Goal: Task Accomplishment & Management: Use online tool/utility

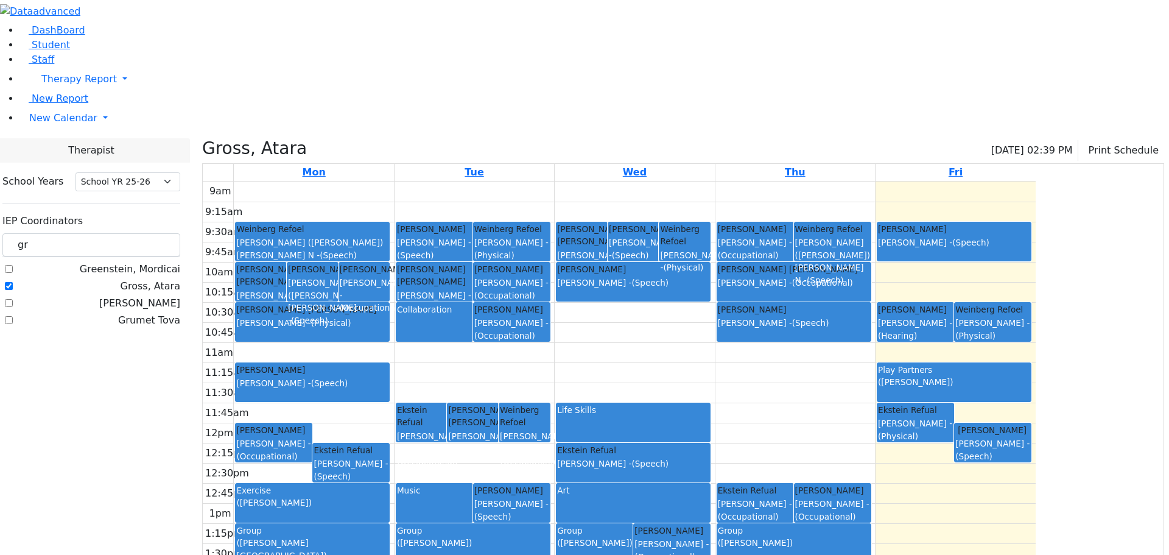
select select "212"
click at [51, 124] on span "New Calendar" at bounding box center [63, 118] width 68 height 12
click at [60, 148] on span "Calendar" at bounding box center [48, 142] width 44 height 12
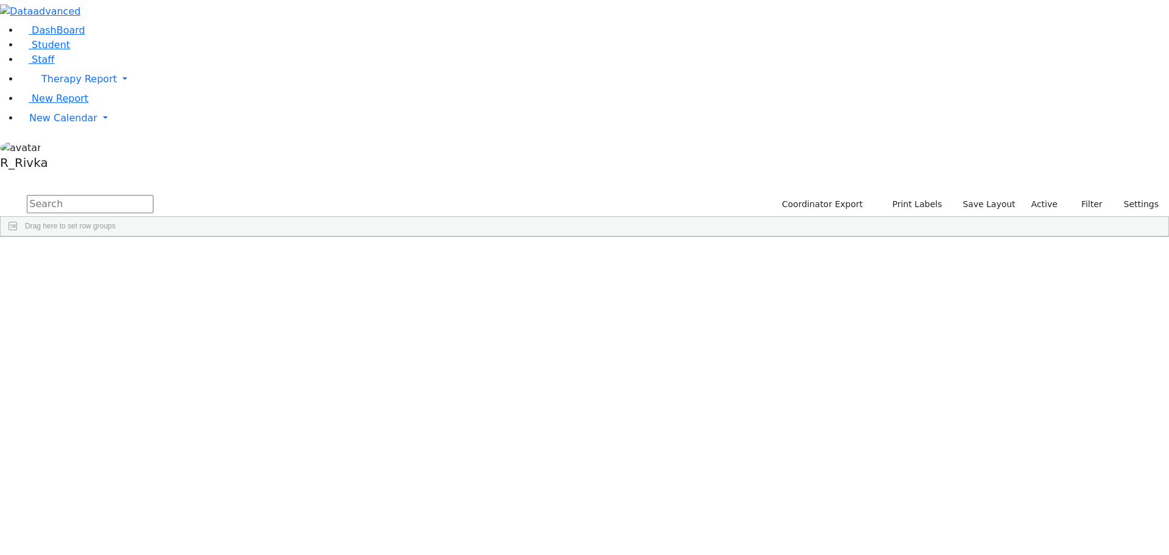
click at [686, 236] on div "Student Id Last Name First Name DOB Site" at bounding box center [578, 236] width 1155 height 0
click at [69, 130] on link "New Calendar" at bounding box center [594, 118] width 1150 height 24
click at [58, 148] on span "Calendar" at bounding box center [48, 142] width 44 height 12
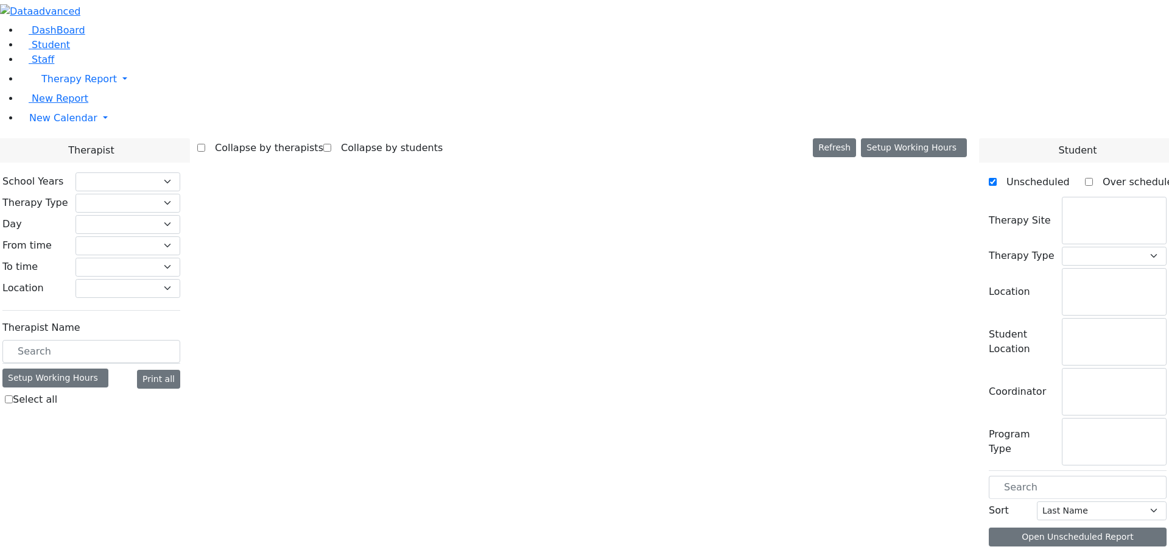
select select "212"
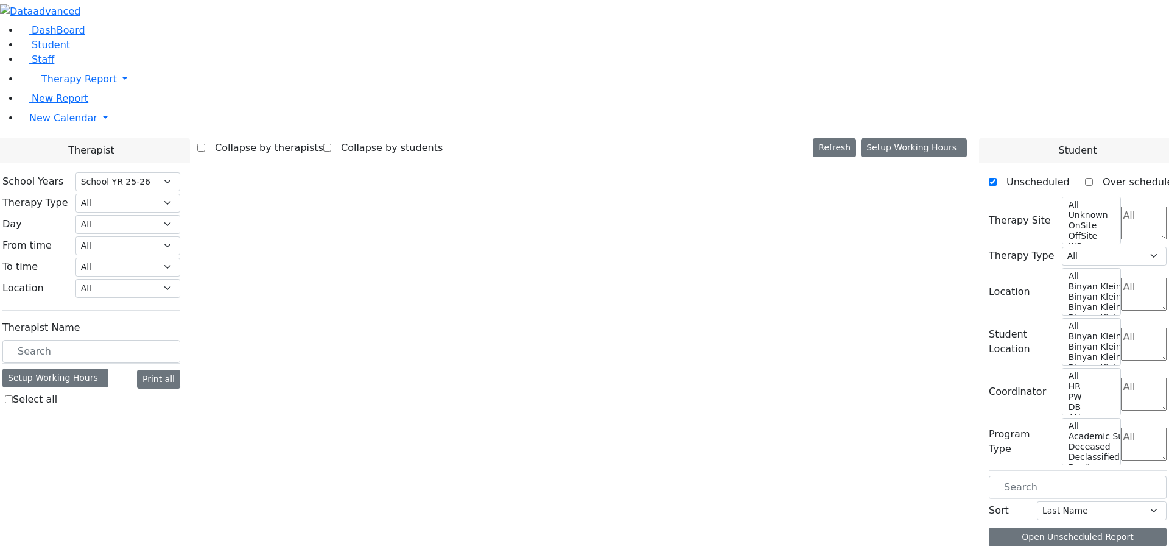
select select "1"
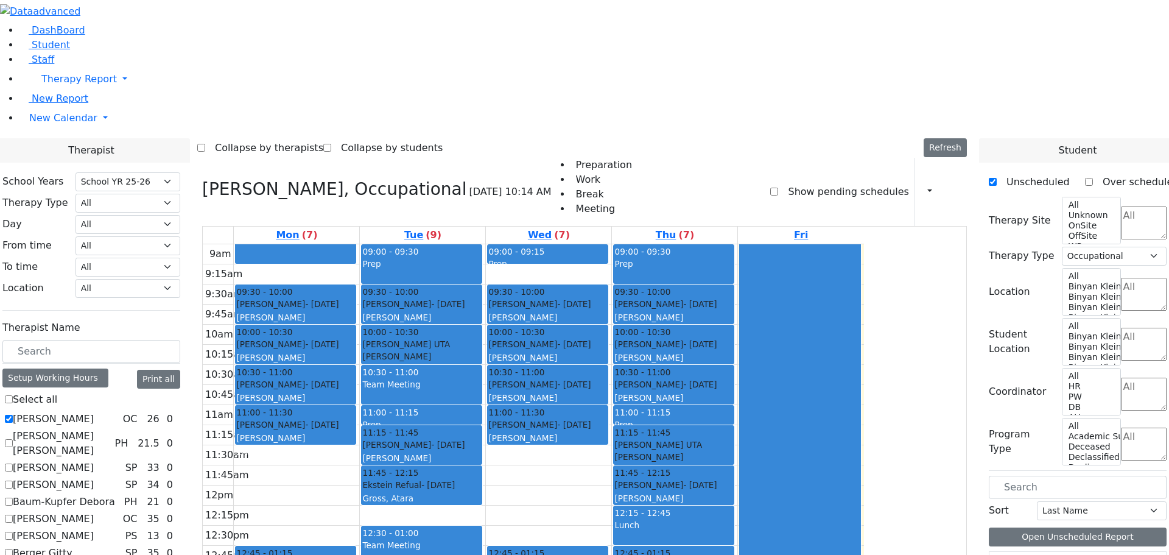
scroll to position [61, 0]
checkbox input "true"
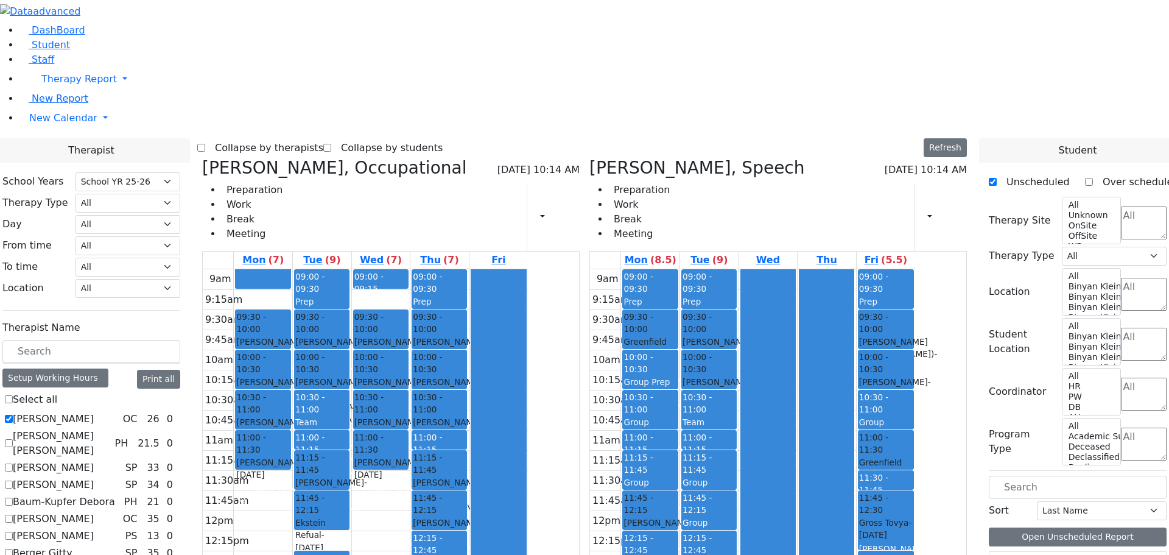
click at [202, 158] on icon at bounding box center [202, 168] width 0 height 20
select select "3"
checkbox input "false"
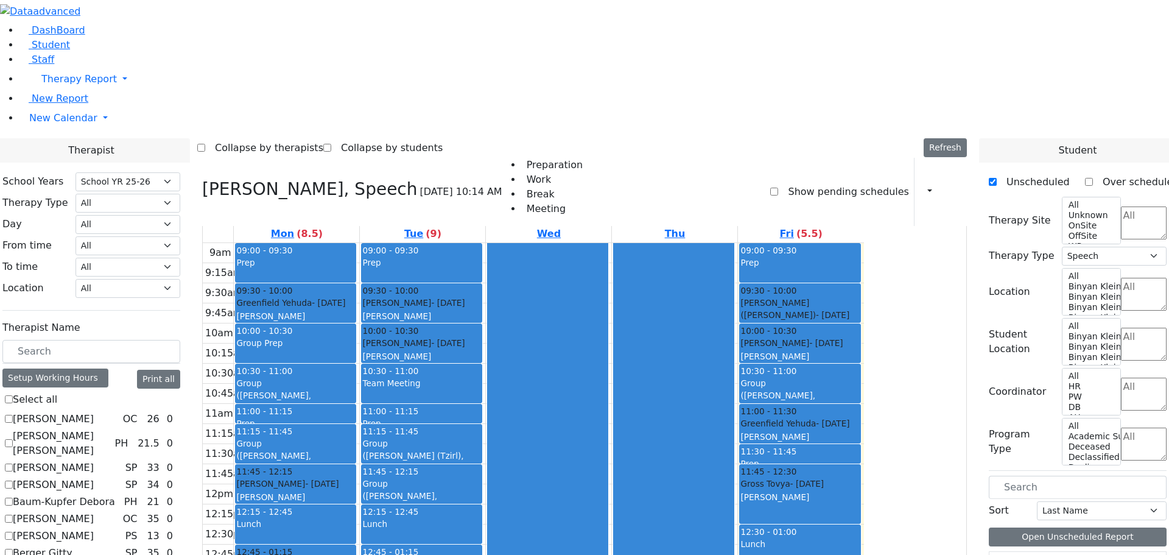
scroll to position [2, 0]
